Goal: Information Seeking & Learning: Learn about a topic

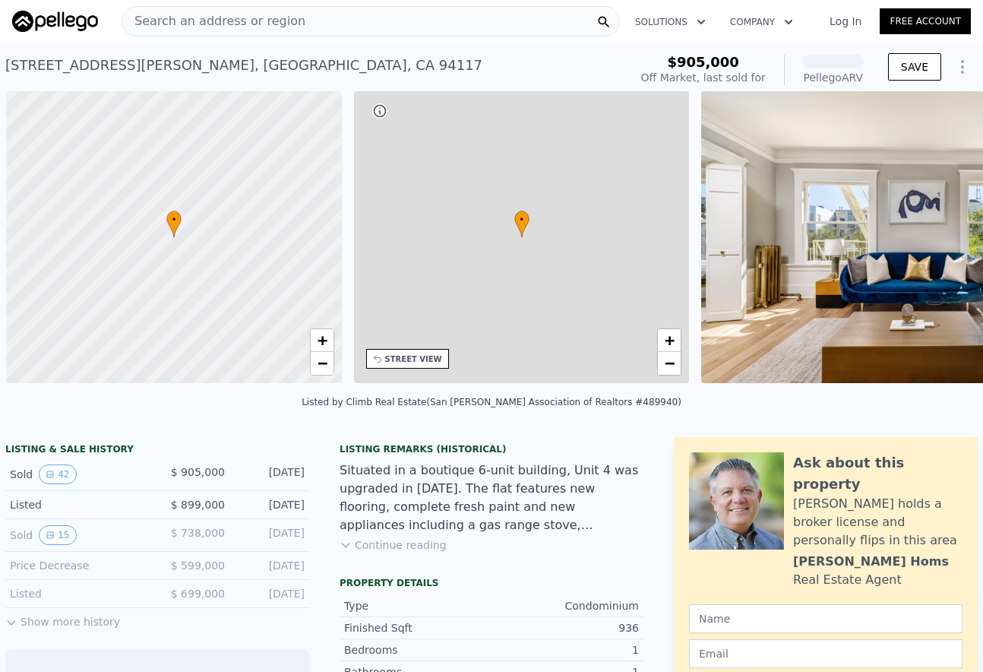
scroll to position [0, 6]
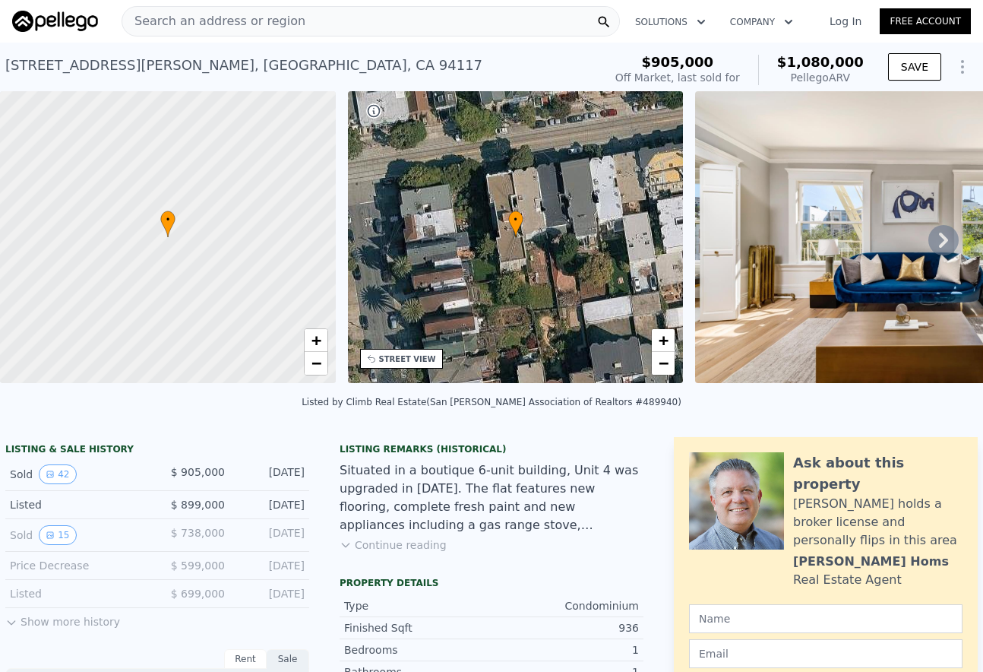
click at [941, 236] on icon at bounding box center [943, 240] width 9 height 15
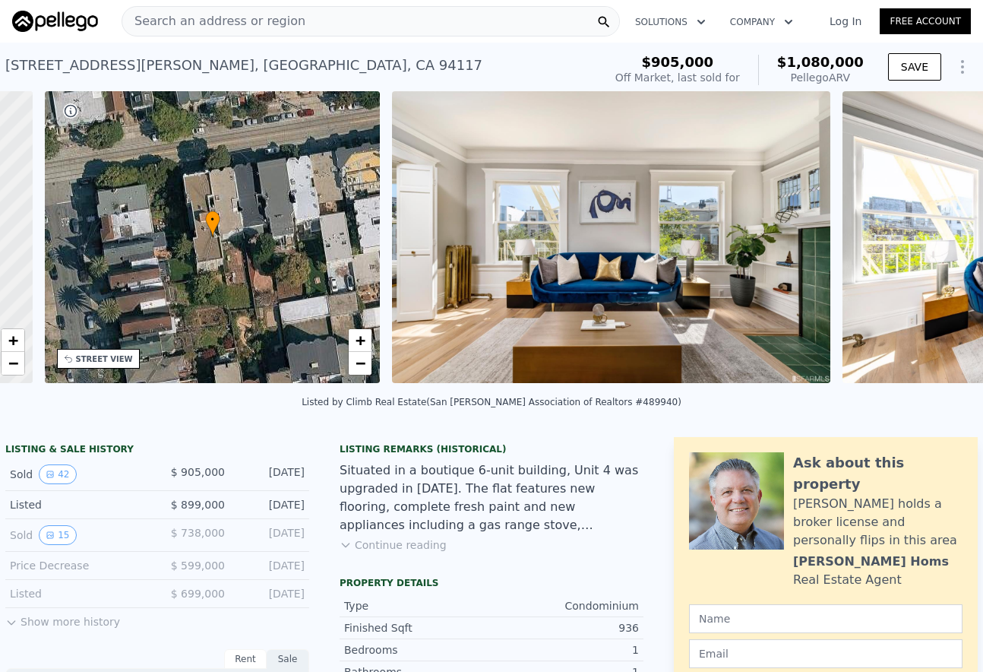
scroll to position [0, 354]
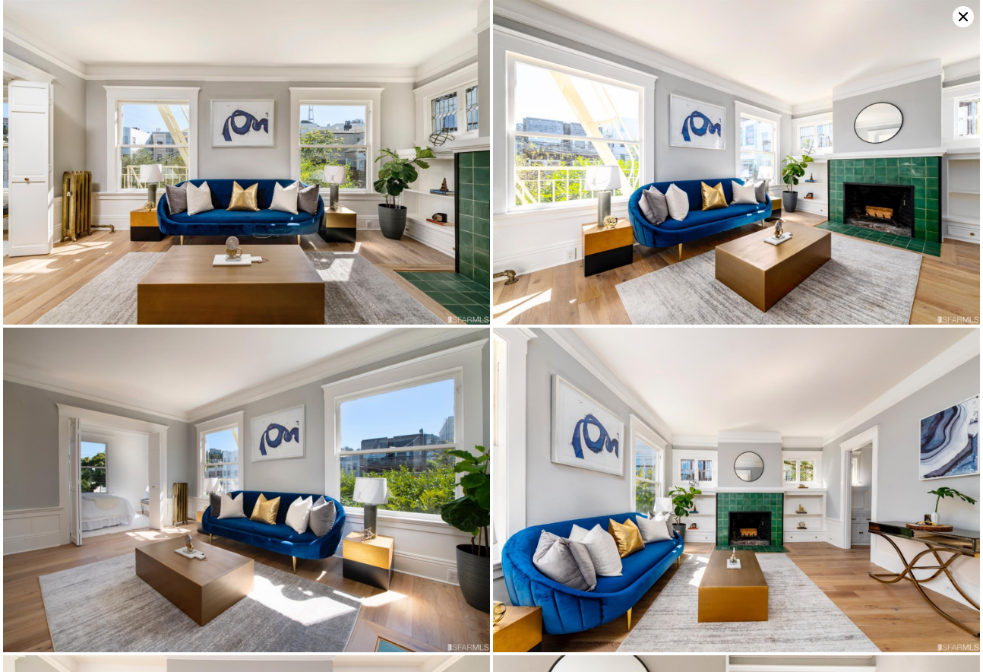
click at [963, 21] on icon at bounding box center [963, 16] width 21 height 21
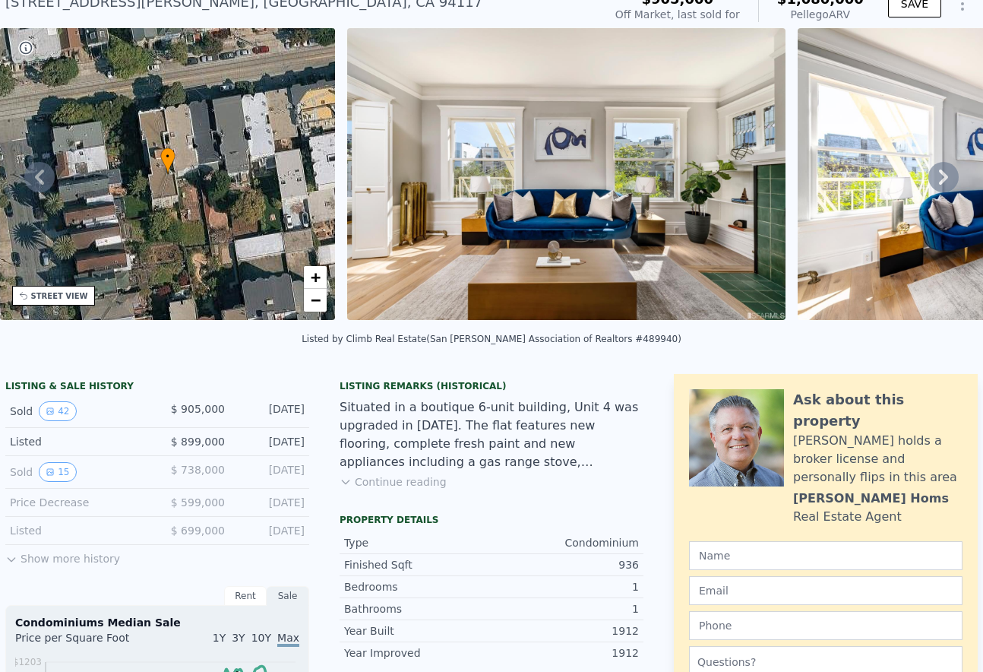
scroll to position [92, 0]
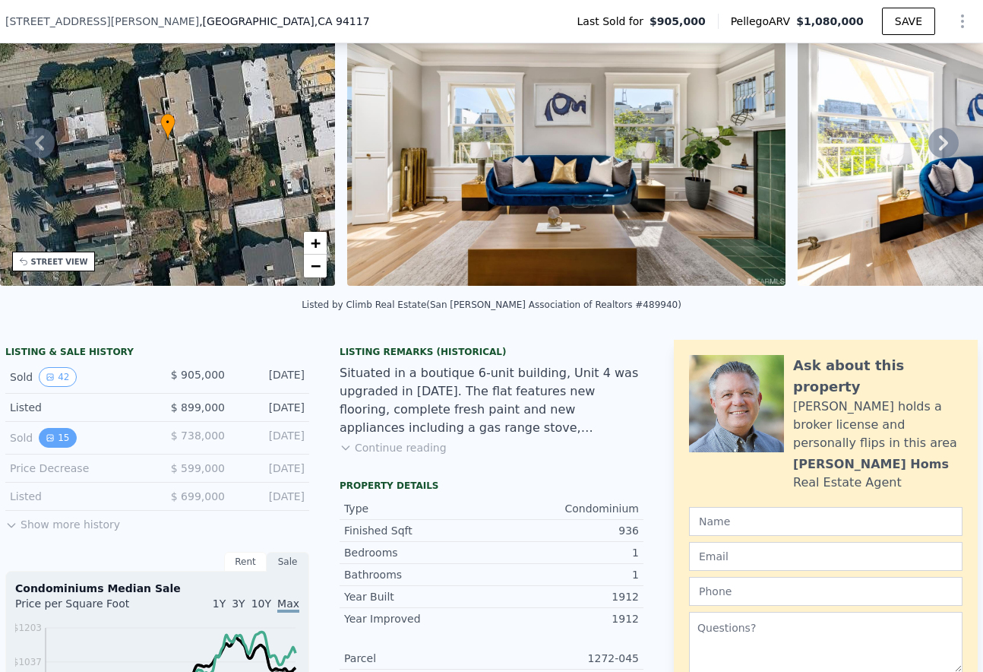
click at [63, 435] on button "15" at bounding box center [57, 438] width 37 height 20
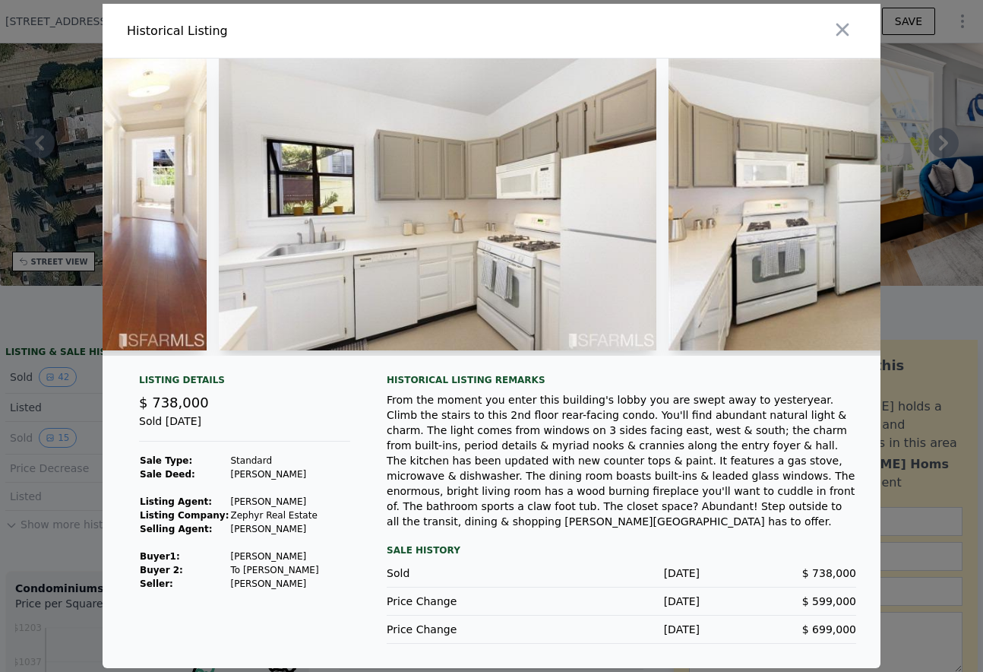
scroll to position [0, 1037]
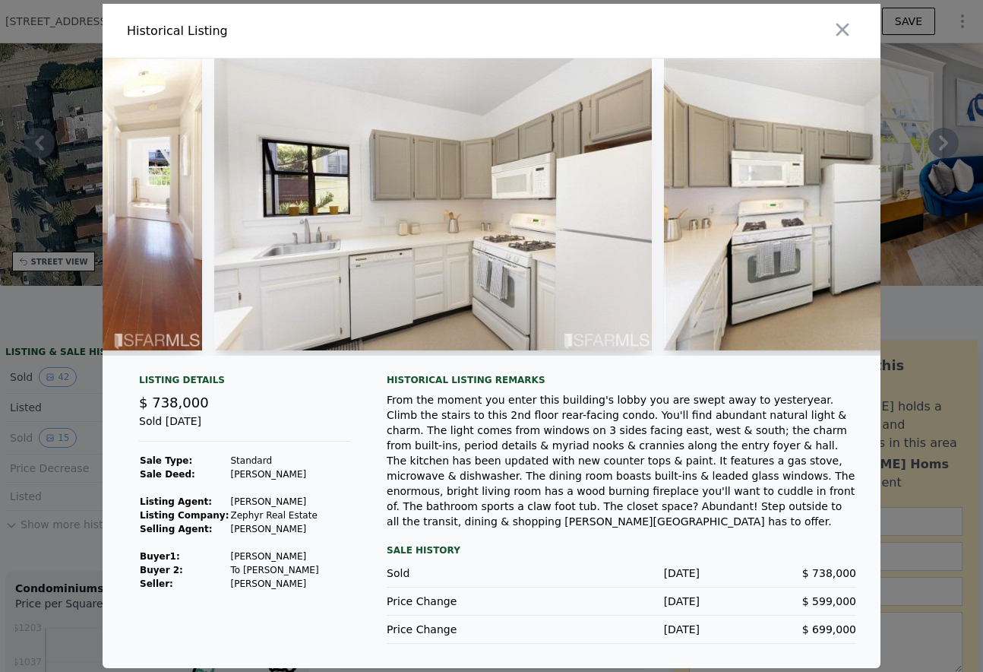
click at [578, 235] on img at bounding box center [433, 205] width 438 height 292
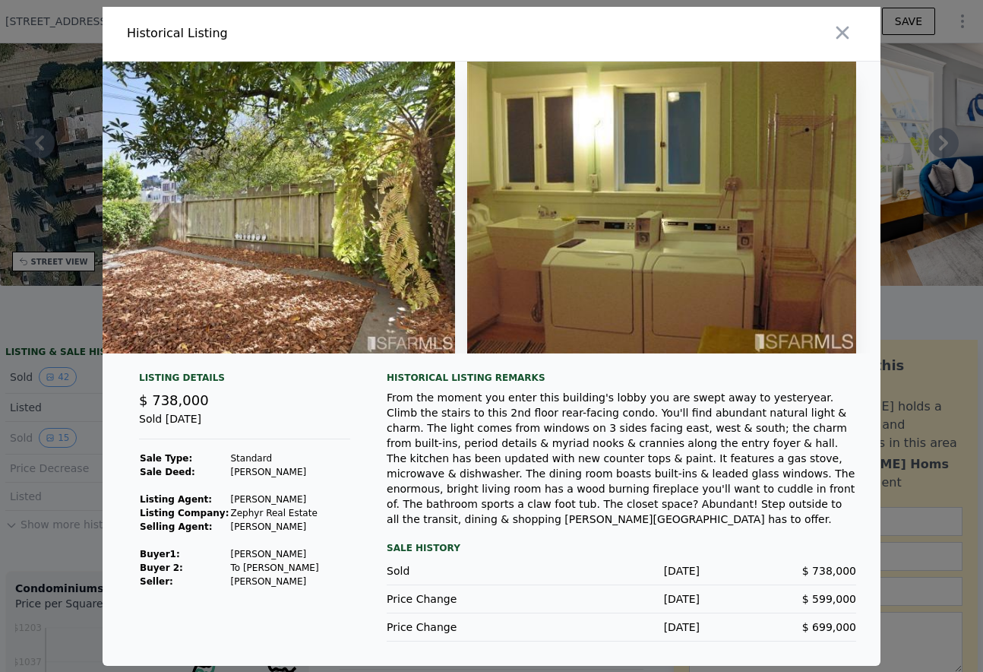
scroll to position [0, 5716]
click at [837, 41] on icon "button" at bounding box center [842, 32] width 21 height 21
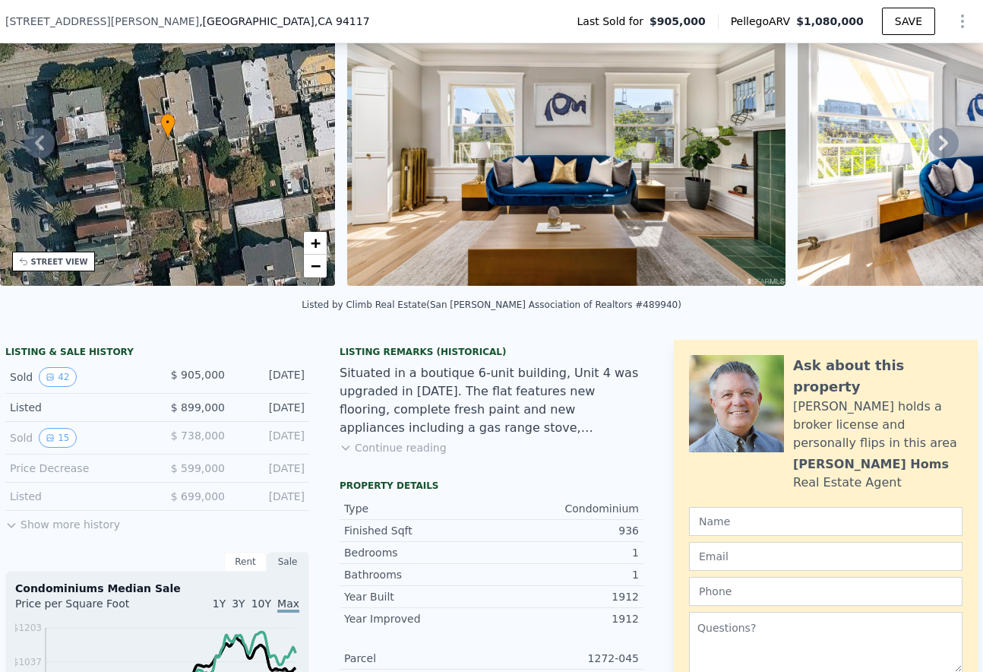
click at [24, 438] on div "Sold 15" at bounding box center [77, 438] width 135 height 20
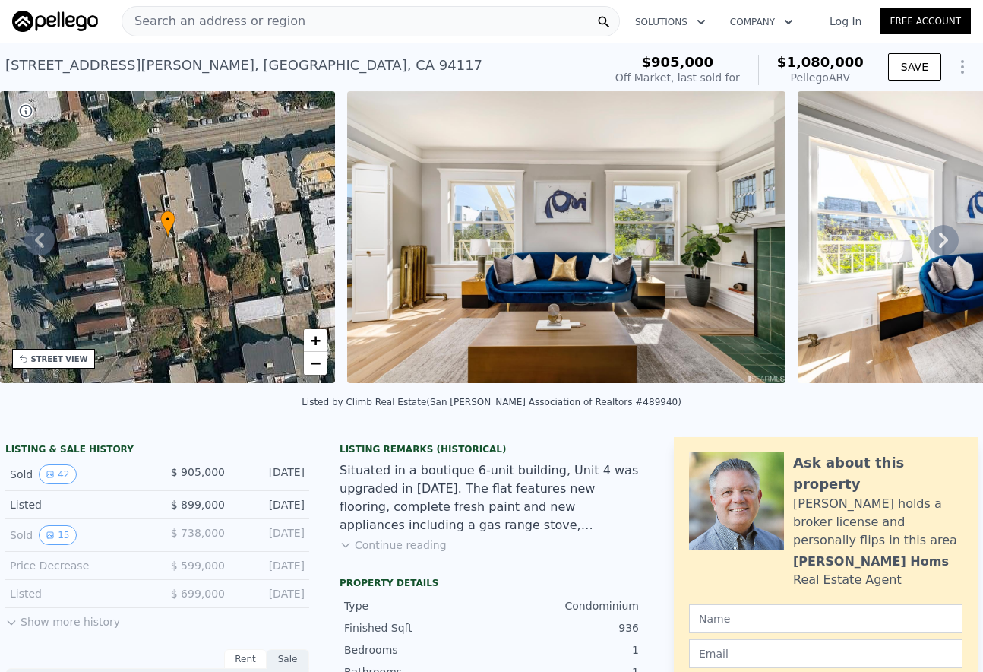
scroll to position [0, 0]
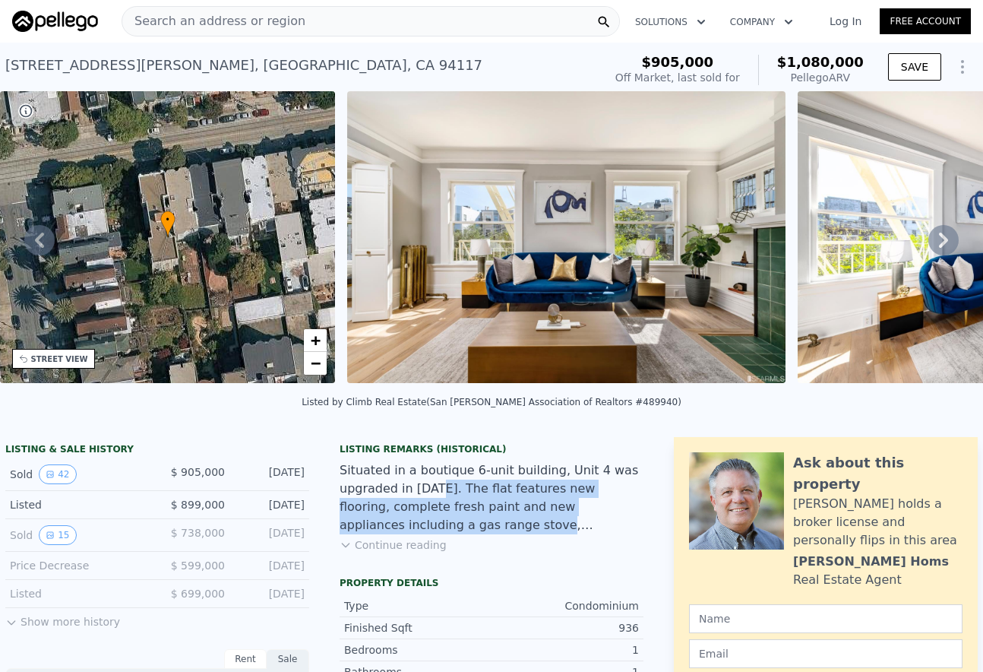
drag, startPoint x: 432, startPoint y: 478, endPoint x: 433, endPoint y: 524, distance: 46.4
click at [433, 524] on div "Situated in a boutique 6-unit building, Unit 4 was upgraded in [DATE]. The flat…" at bounding box center [492, 497] width 304 height 73
drag, startPoint x: 433, startPoint y: 524, endPoint x: 413, endPoint y: 492, distance: 38.6
click at [413, 492] on div "Situated in a boutique 6-unit building, Unit 4 was upgraded in [DATE]. The flat…" at bounding box center [492, 497] width 304 height 73
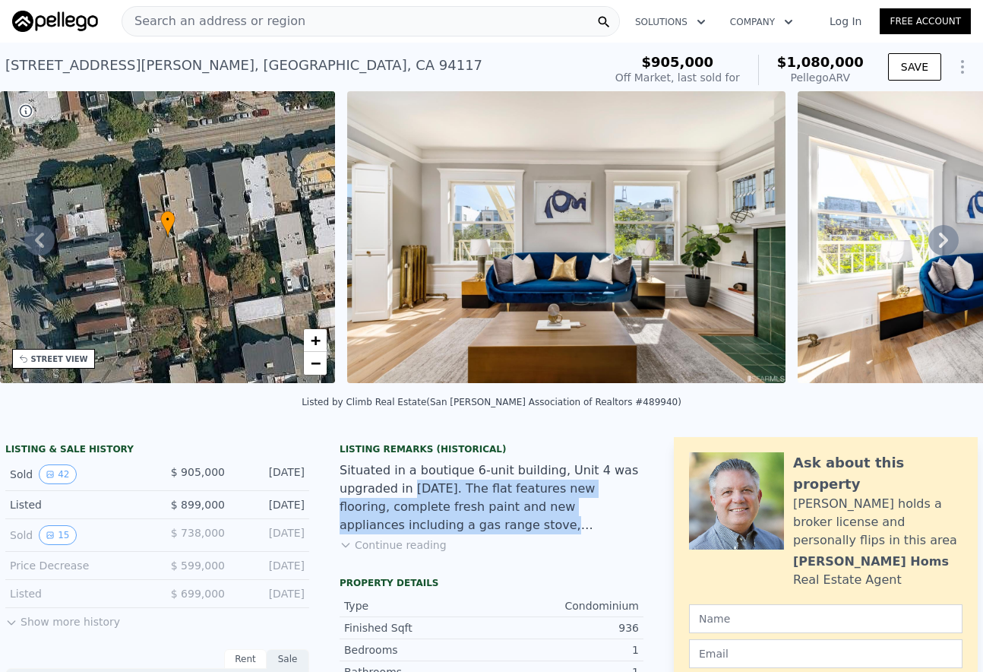
click at [413, 492] on div "Situated in a boutique 6-unit building, Unit 4 was upgraded in [DATE]. The flat…" at bounding box center [492, 497] width 304 height 73
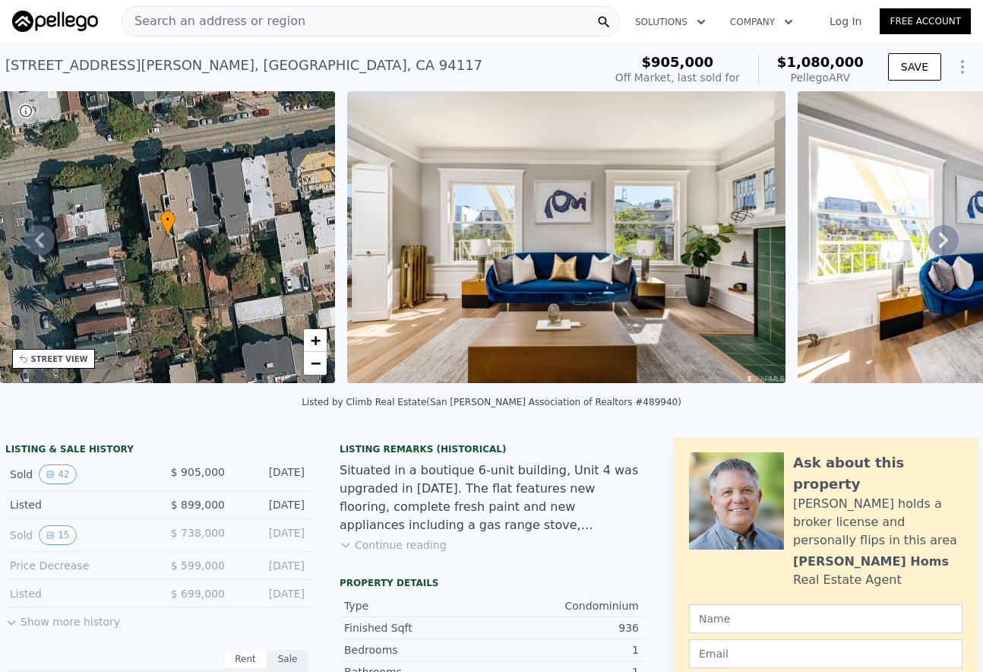
click at [371, 537] on button "Continue reading" at bounding box center [393, 544] width 107 height 15
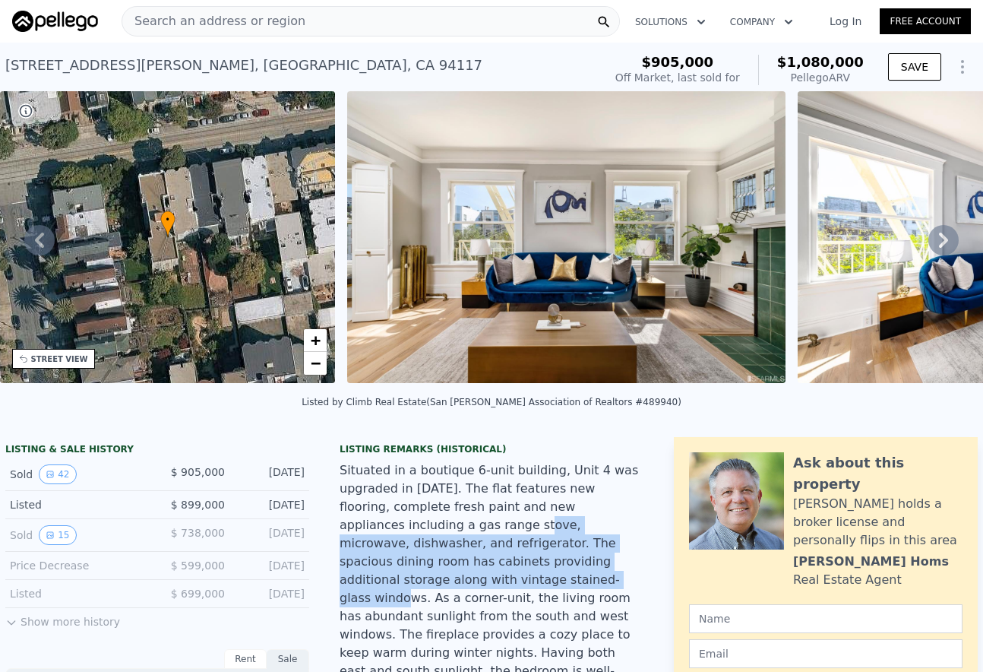
drag, startPoint x: 417, startPoint y: 521, endPoint x: 416, endPoint y: 568, distance: 47.1
click at [416, 568] on div "Situated in a boutique 6-unit building, Unit 4 was upgraded in [DATE]. The flat…" at bounding box center [492, 670] width 304 height 419
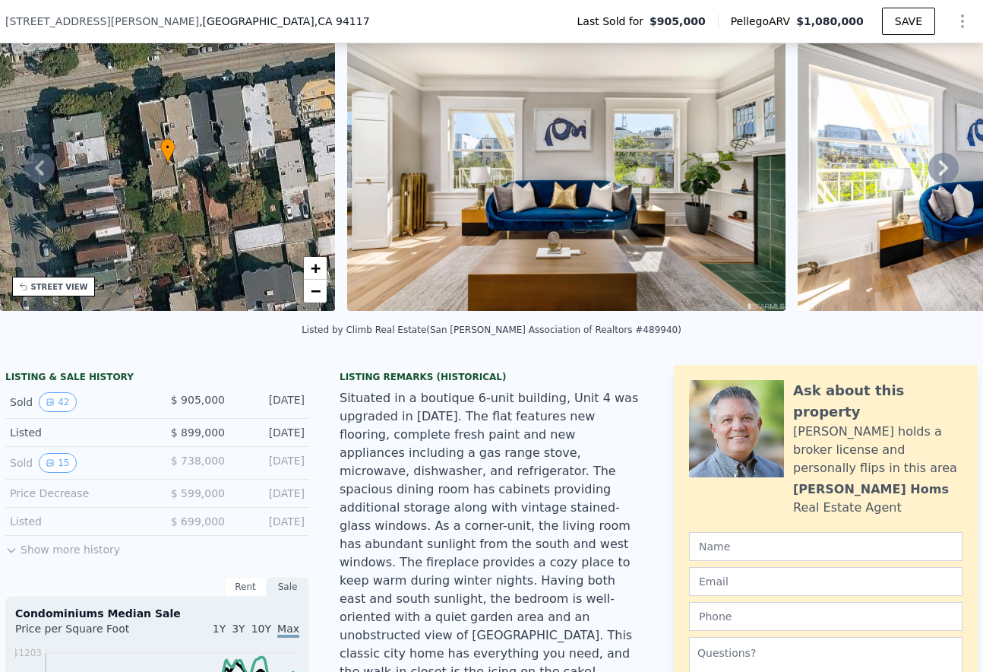
scroll to position [80, 0]
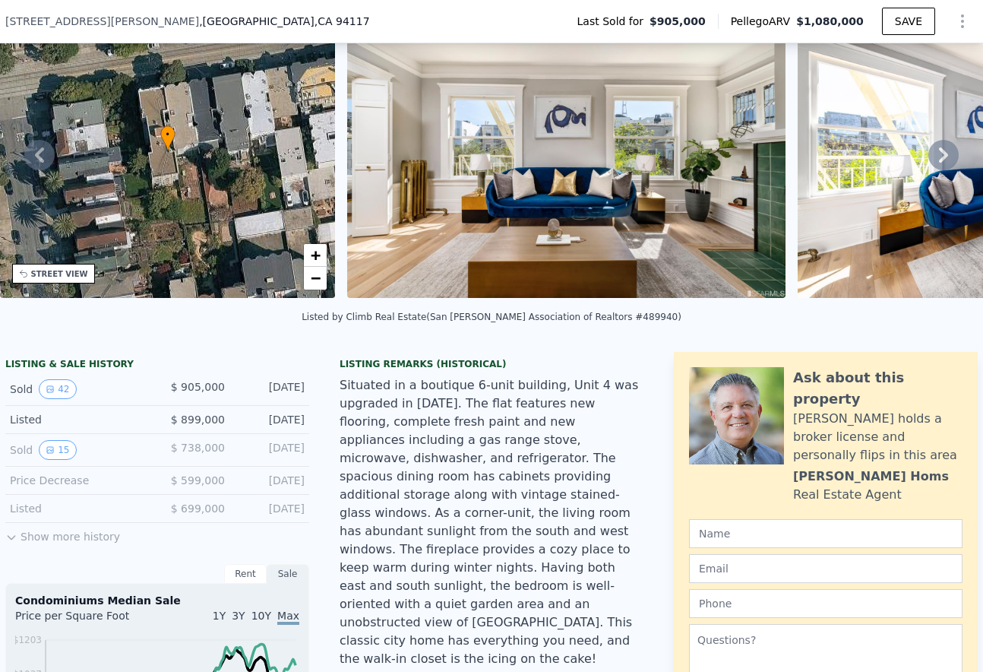
click at [17, 539] on icon at bounding box center [11, 537] width 12 height 12
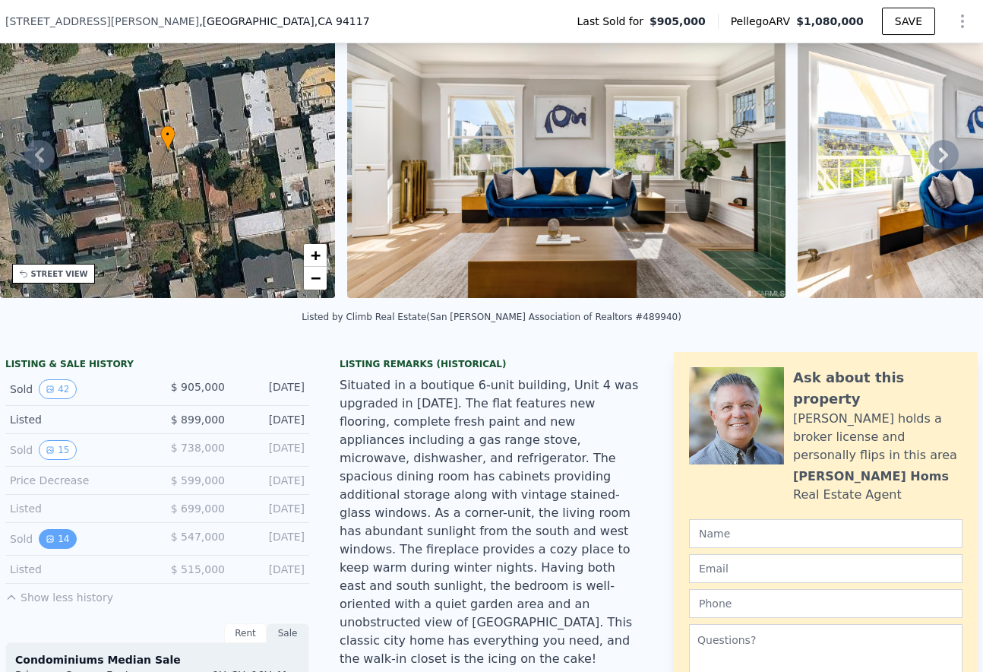
click at [53, 541] on icon "View historical data" at bounding box center [50, 538] width 9 height 9
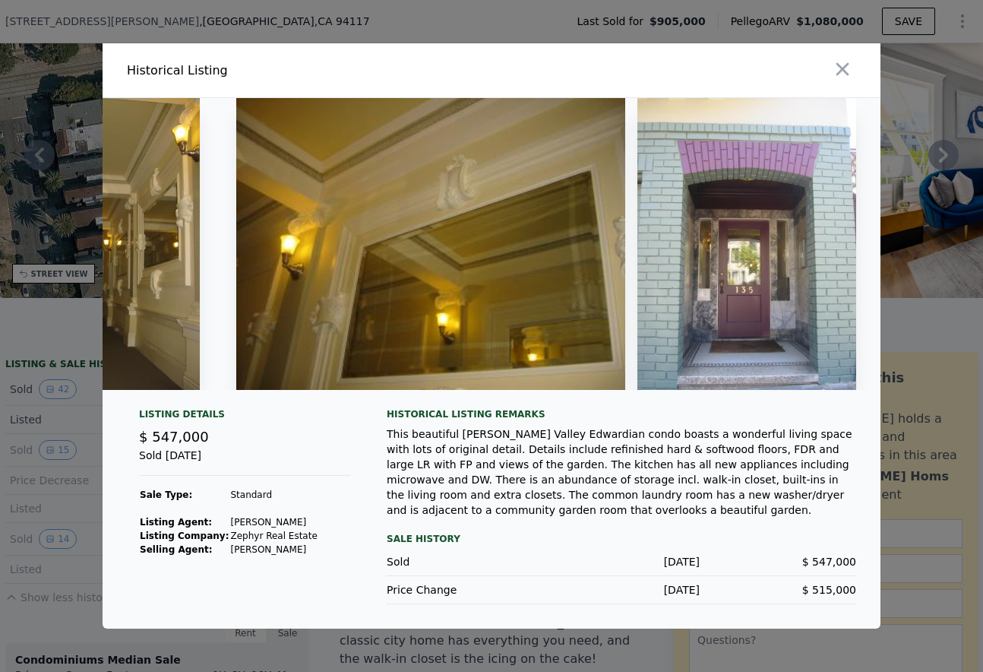
scroll to position [0, 3951]
click at [852, 71] on icon "button" at bounding box center [842, 69] width 21 height 21
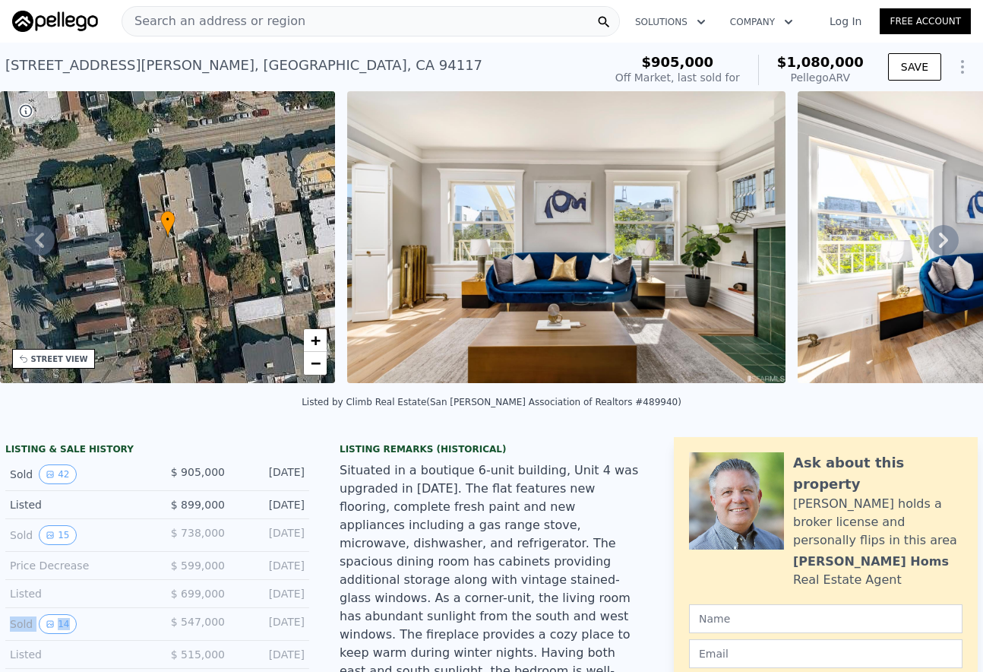
scroll to position [0, 0]
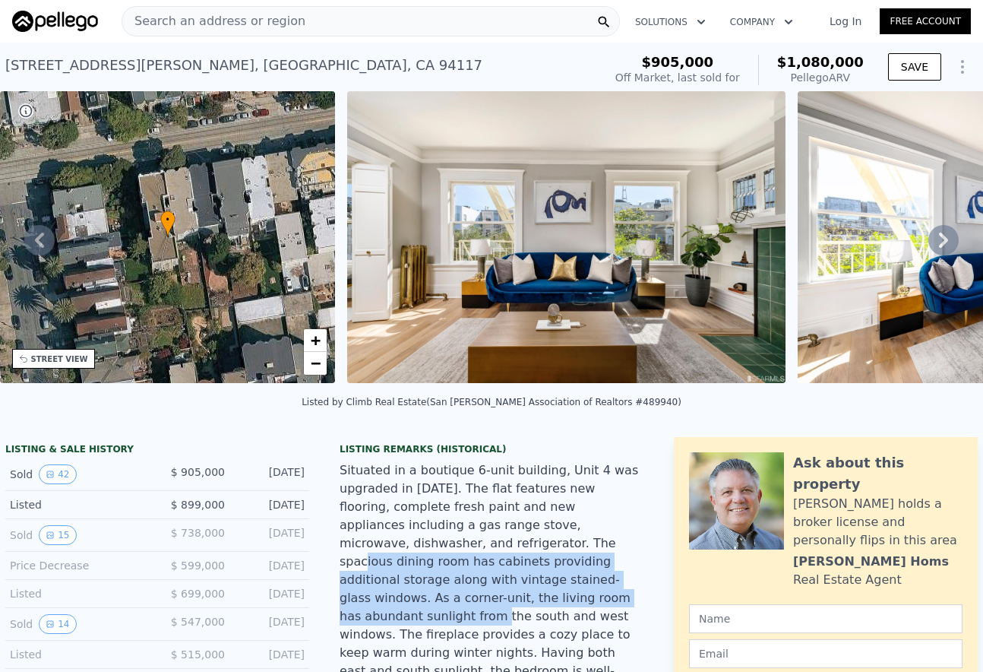
drag, startPoint x: 465, startPoint y: 547, endPoint x: 476, endPoint y: 594, distance: 48.5
click at [476, 595] on div "Situated in a boutique 6-unit building, Unit 4 was upgraded in [DATE]. The flat…" at bounding box center [492, 670] width 304 height 419
click at [476, 594] on div "Situated in a boutique 6-unit building, Unit 4 was upgraded in [DATE]. The flat…" at bounding box center [492, 670] width 304 height 419
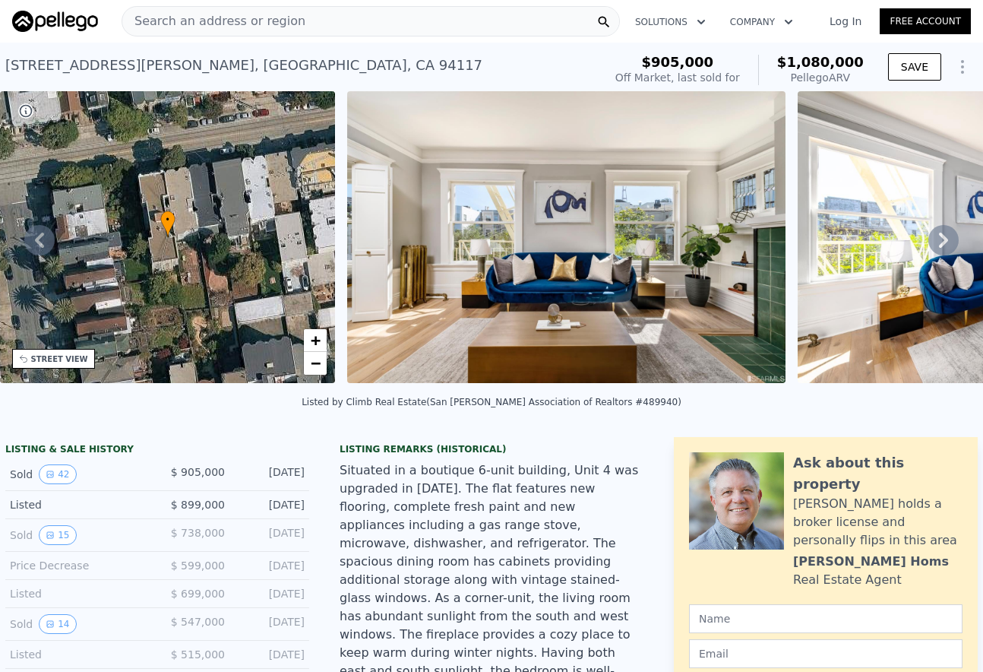
click at [527, 275] on img at bounding box center [566, 237] width 438 height 292
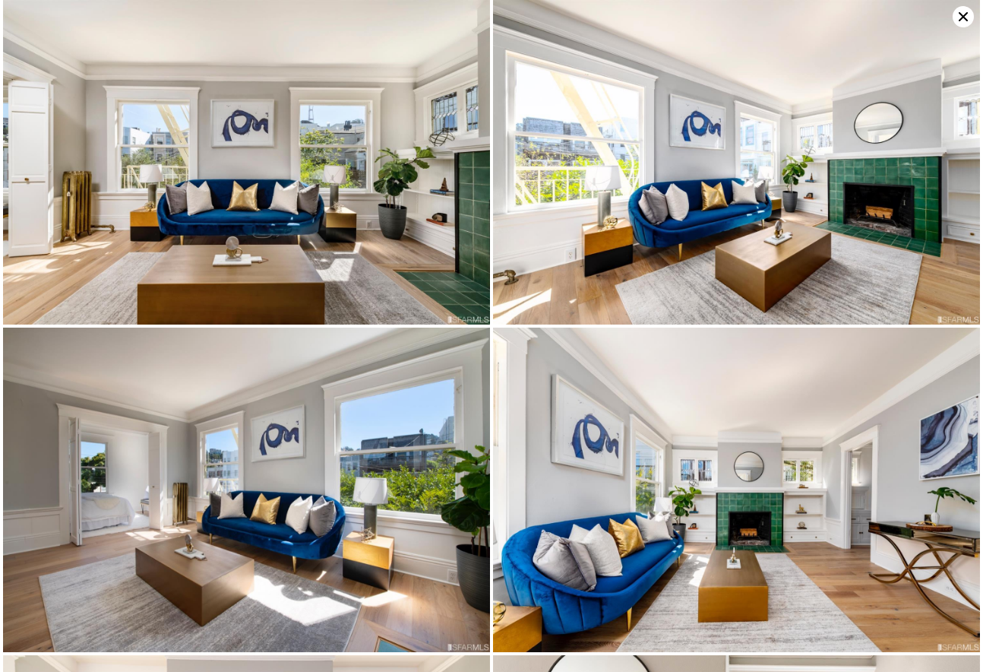
click at [349, 199] on img at bounding box center [246, 162] width 487 height 324
click at [407, 256] on img at bounding box center [246, 162] width 487 height 324
click at [961, 17] on icon at bounding box center [963, 16] width 21 height 21
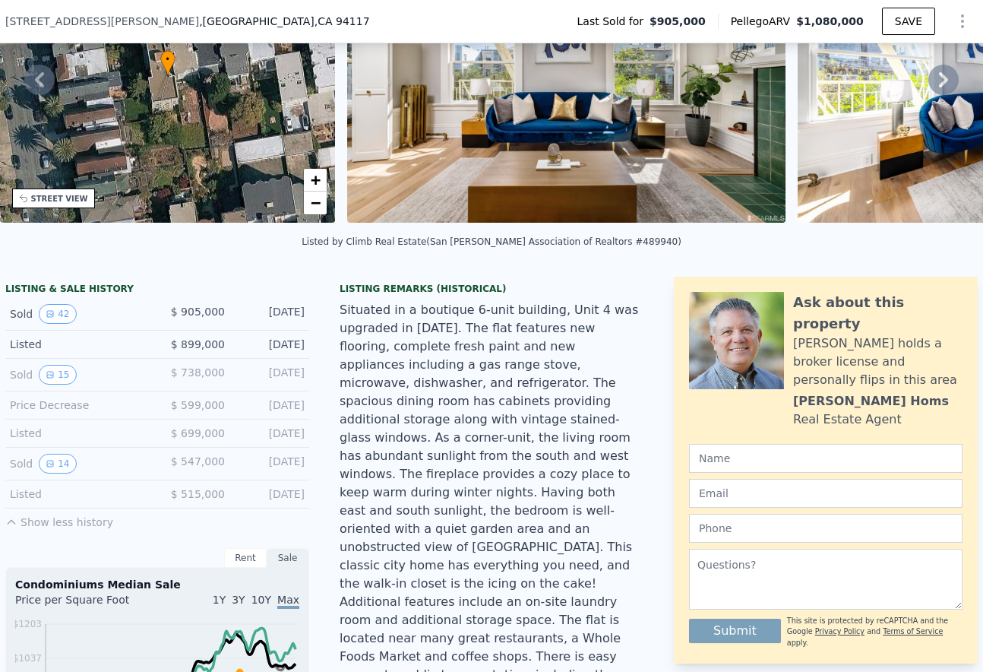
scroll to position [188, 0]
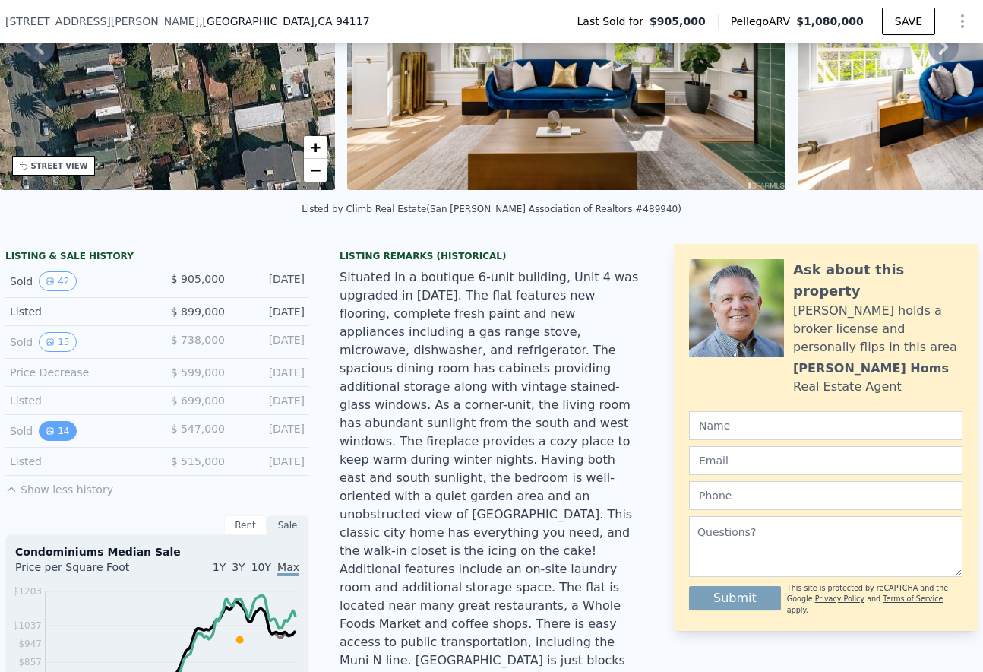
click at [62, 437] on button "14" at bounding box center [57, 431] width 37 height 20
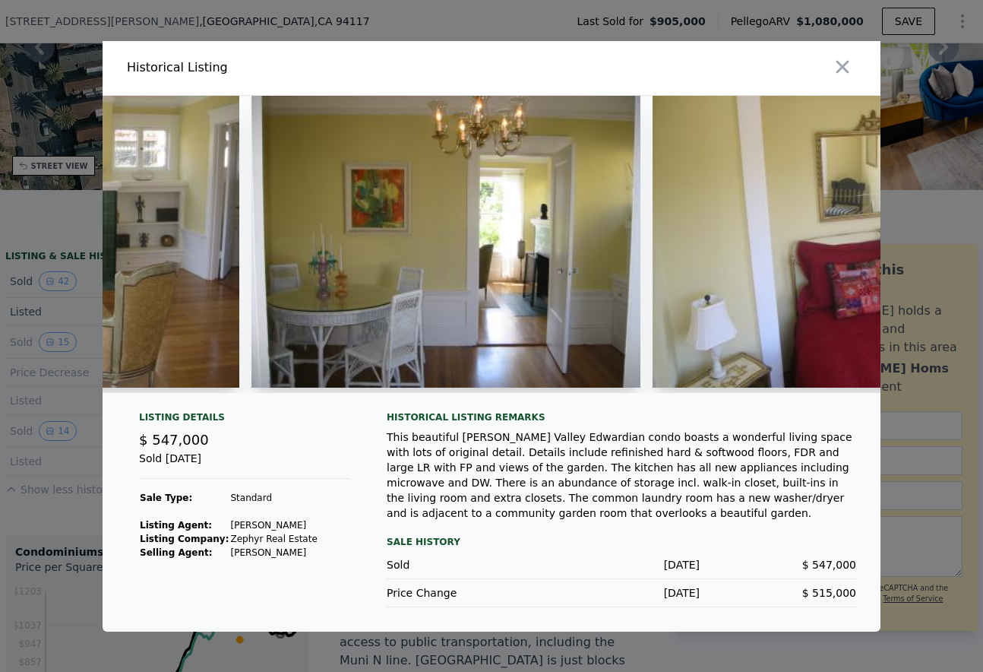
scroll to position [0, 926]
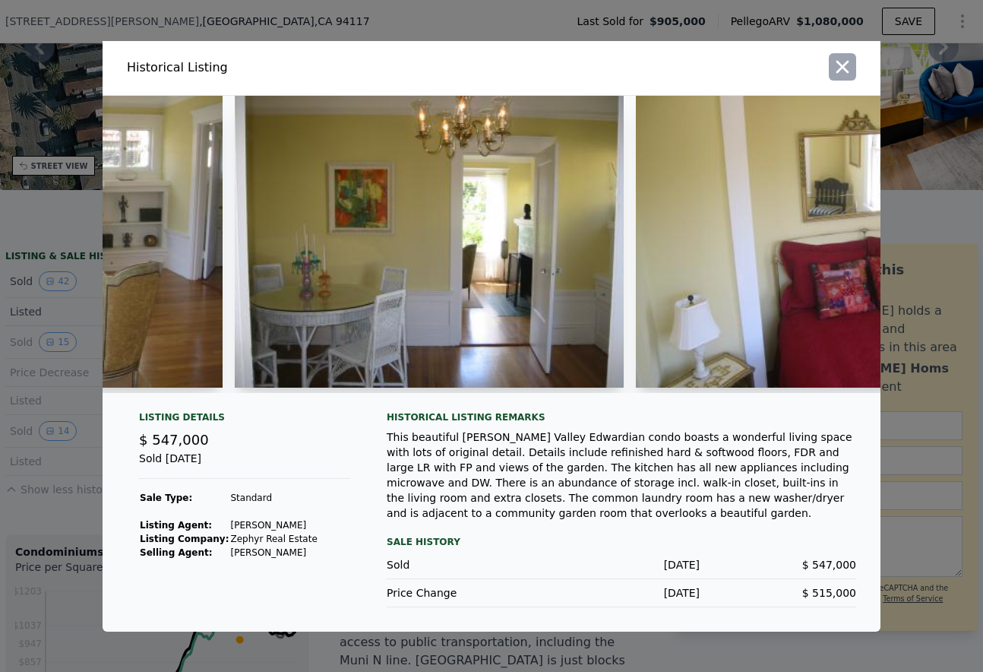
click at [840, 62] on icon "button" at bounding box center [843, 66] width 13 height 13
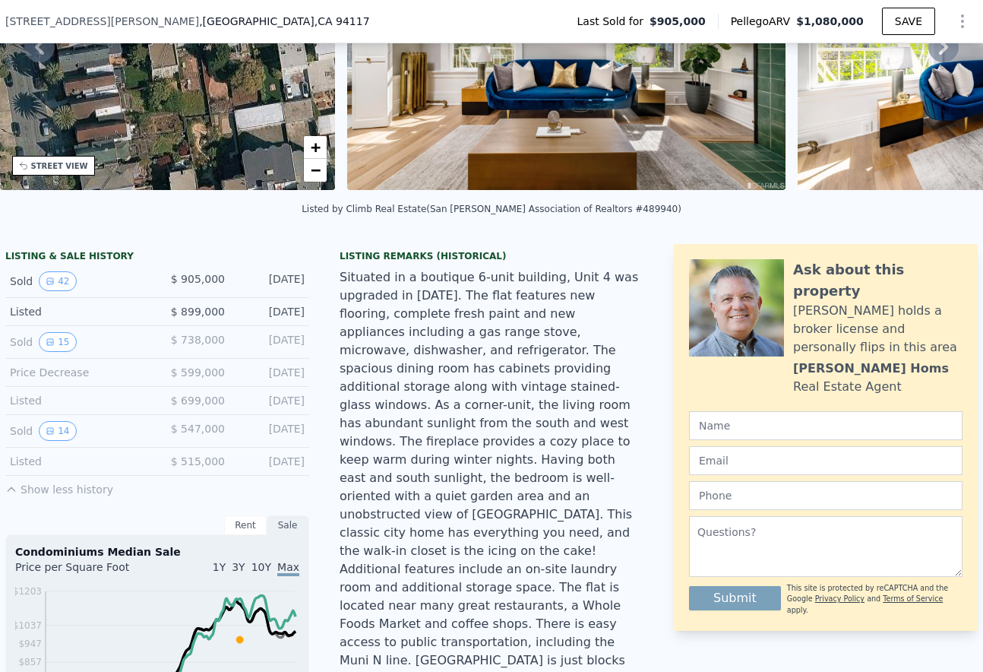
click at [38, 460] on div "Listed" at bounding box center [77, 461] width 135 height 15
click at [52, 438] on button "14" at bounding box center [57, 431] width 37 height 20
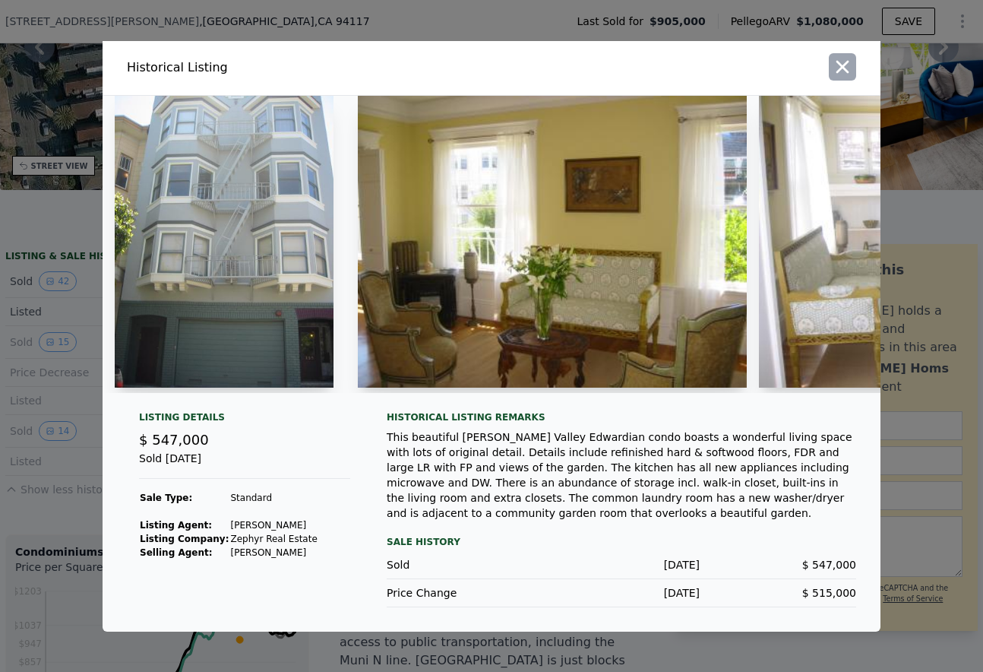
click at [853, 63] on button "button" at bounding box center [842, 66] width 27 height 27
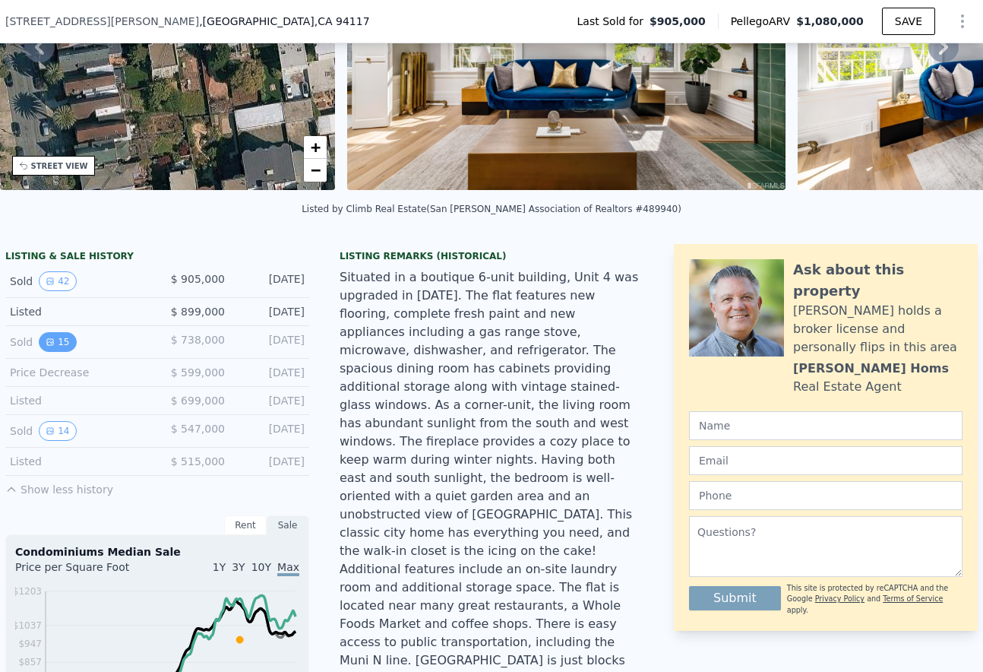
click at [51, 337] on icon "View historical data" at bounding box center [50, 341] width 9 height 9
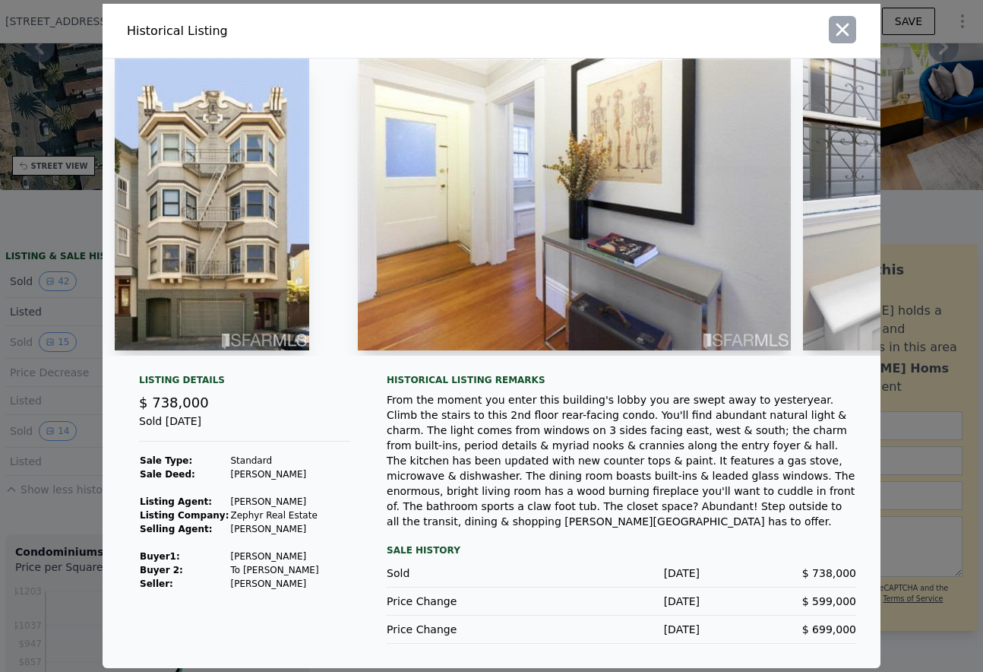
click at [850, 25] on icon "button" at bounding box center [842, 29] width 21 height 21
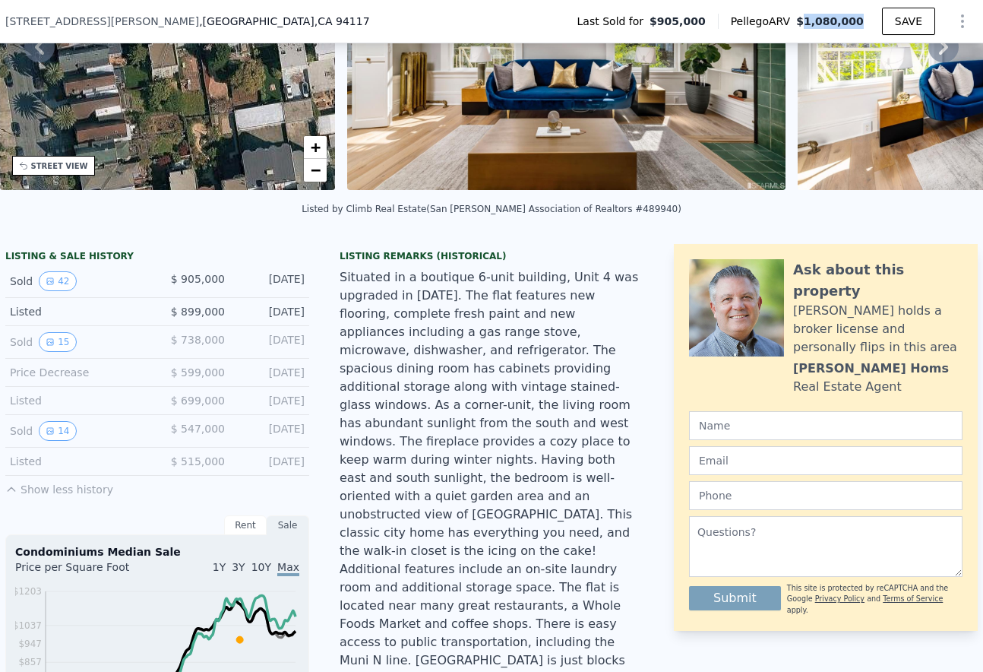
click at [850, 25] on span "$1,080,000" at bounding box center [830, 21] width 68 height 12
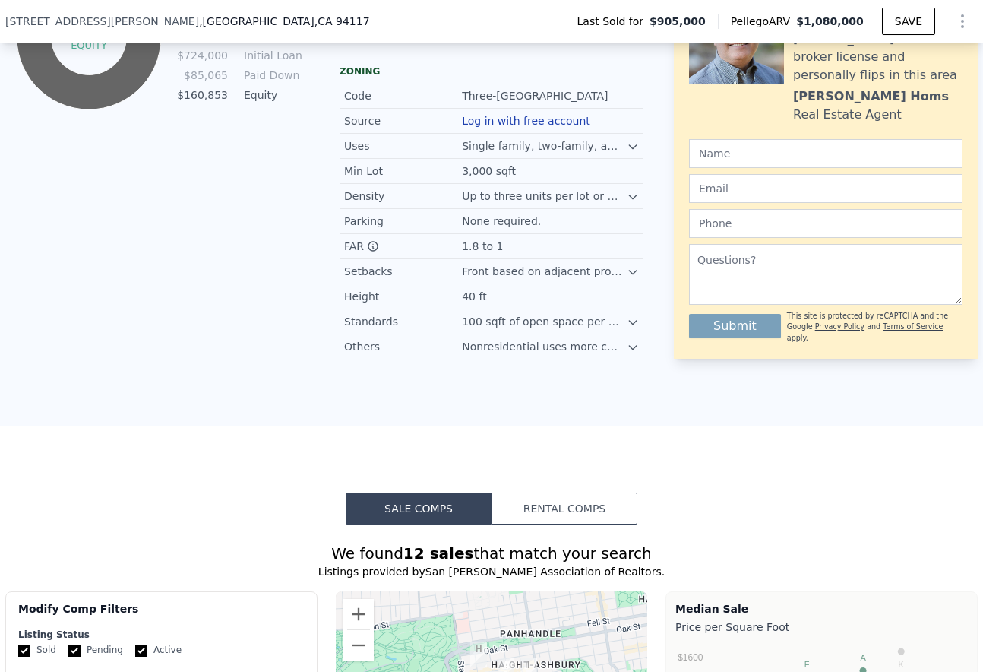
scroll to position [1211, 0]
